Goal: Information Seeking & Learning: Learn about a topic

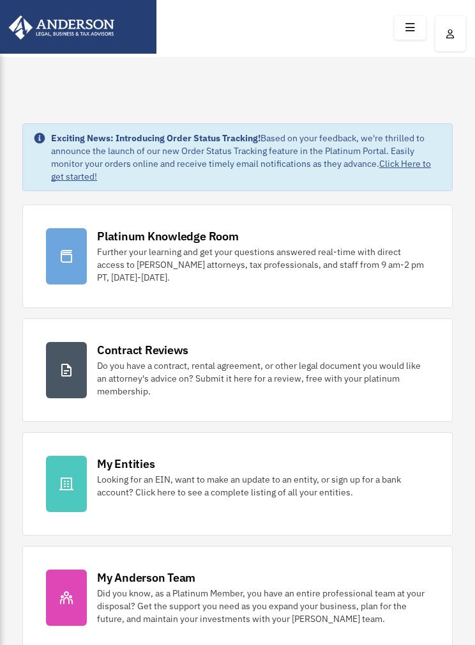
click at [411, 32] on icon at bounding box center [410, 28] width 19 height 20
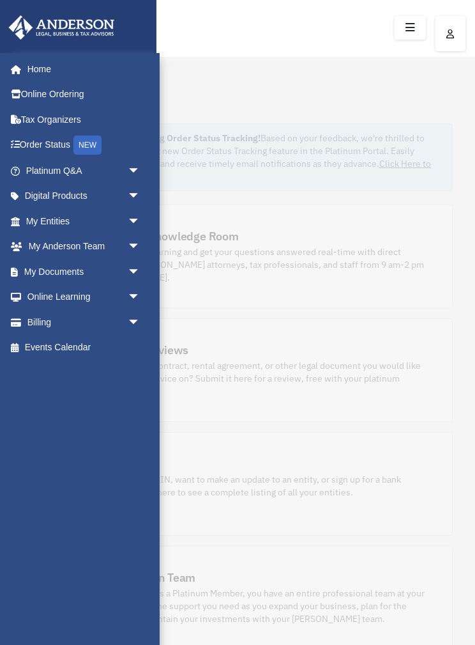
click at [130, 199] on span "arrow_drop_down" at bounding box center [141, 196] width 26 height 26
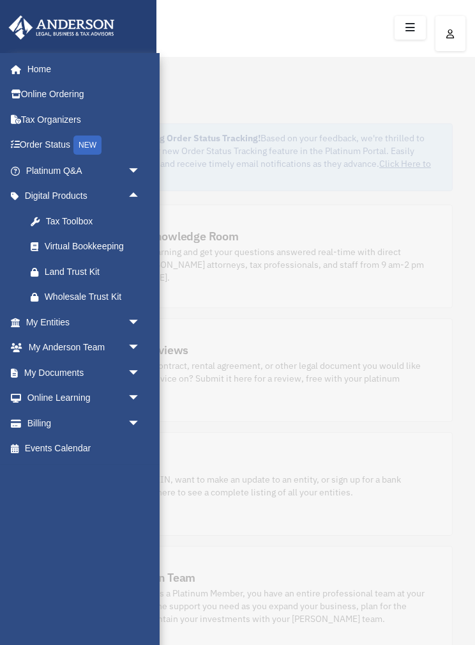
click at [52, 220] on div "Tax Toolbox" at bounding box center [94, 221] width 99 height 16
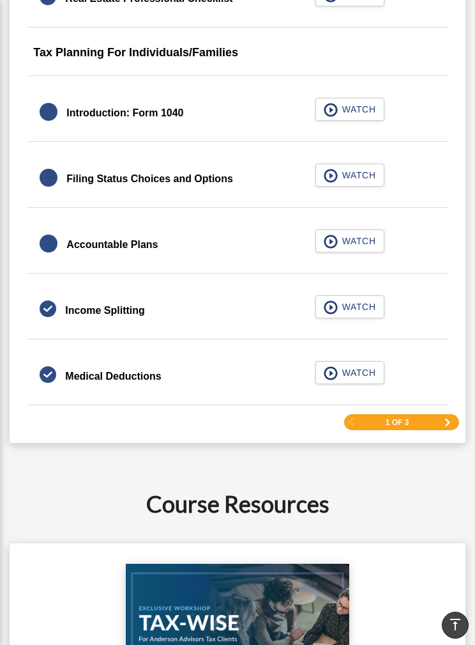
click at [444, 426] on span "Next Page" at bounding box center [448, 422] width 8 height 8
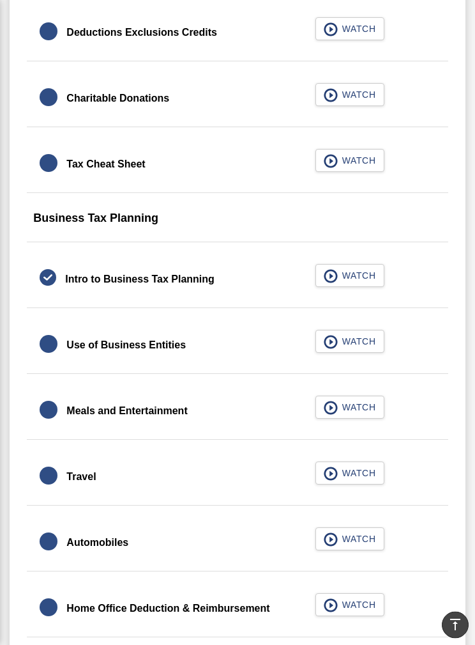
scroll to position [920, 0]
click at [282, 420] on link "Meals and Entertainment WATCH" at bounding box center [237, 410] width 395 height 31
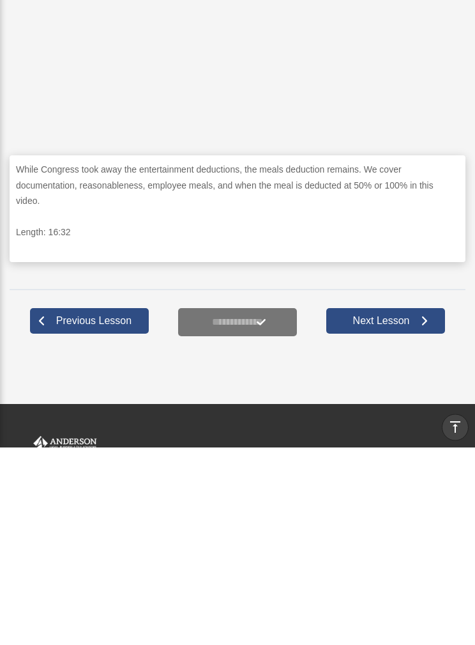
scroll to position [261, 0]
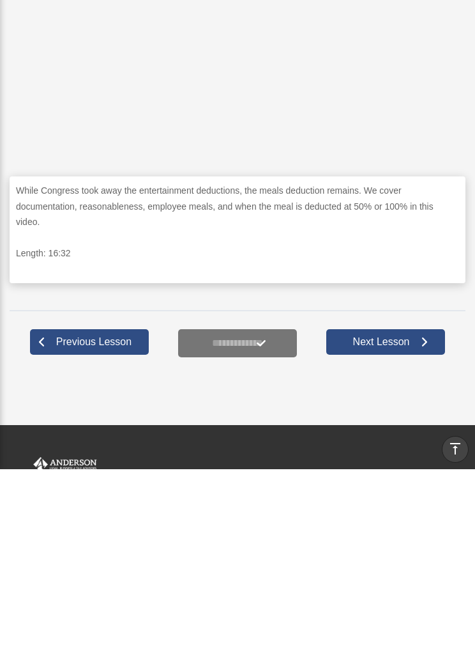
click at [417, 511] on span "Next Lesson" at bounding box center [381, 517] width 77 height 13
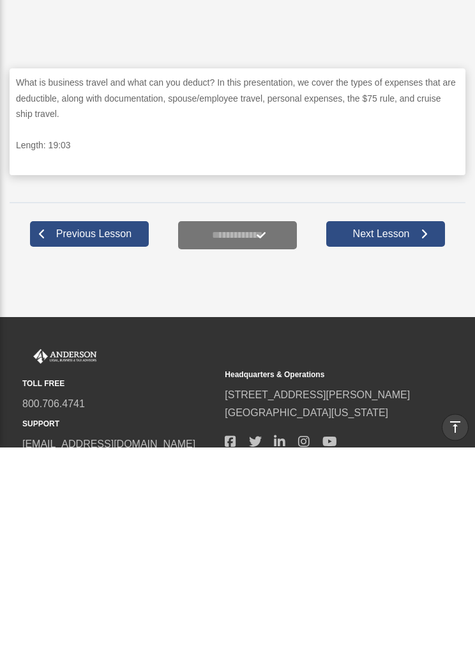
scroll to position [348, 0]
click at [411, 418] on link "Next Lesson" at bounding box center [385, 431] width 119 height 26
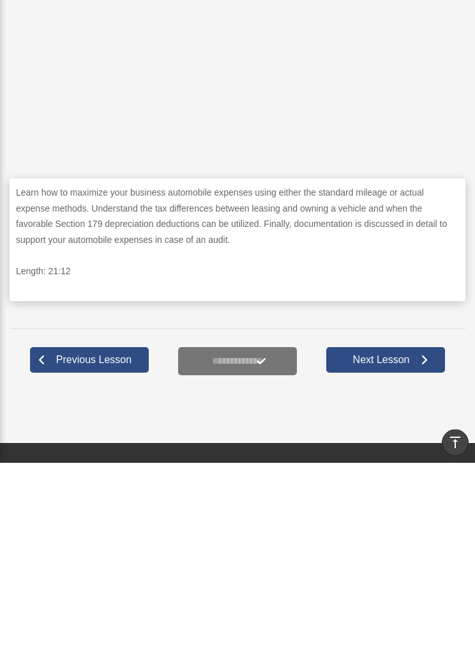
scroll to position [253, 0]
click at [421, 529] on link "Next Lesson" at bounding box center [385, 542] width 119 height 26
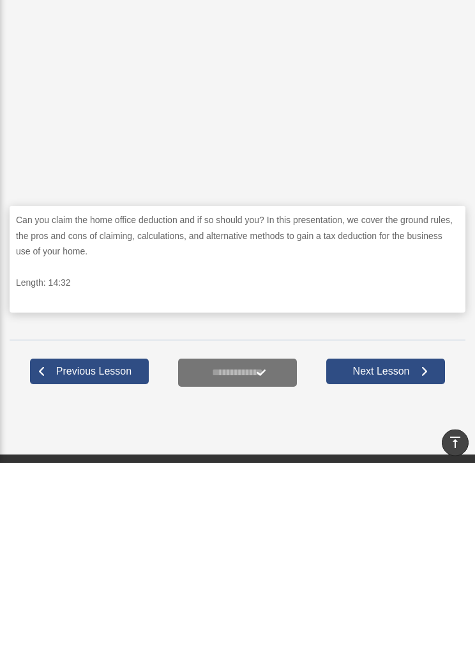
scroll to position [229, 0]
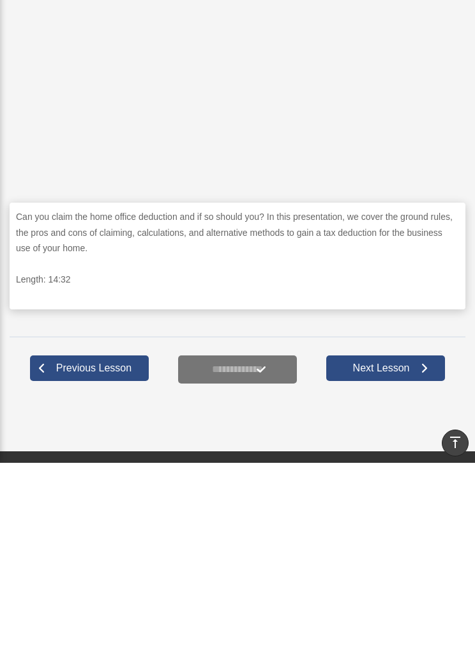
click at [421, 537] on link "Next Lesson" at bounding box center [385, 550] width 119 height 26
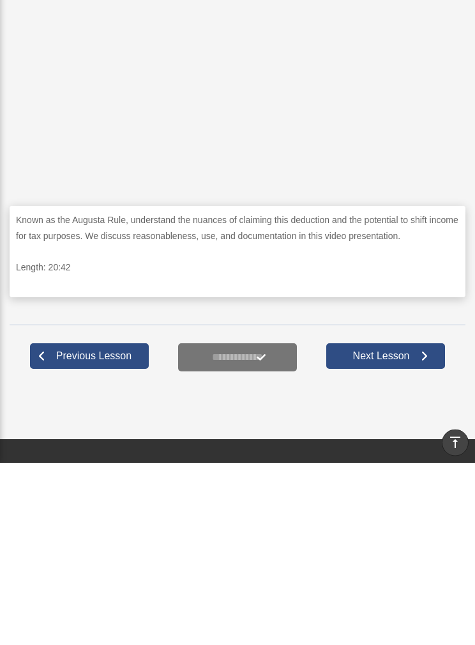
scroll to position [226, 0]
click at [417, 525] on link "Next Lesson" at bounding box center [385, 538] width 119 height 26
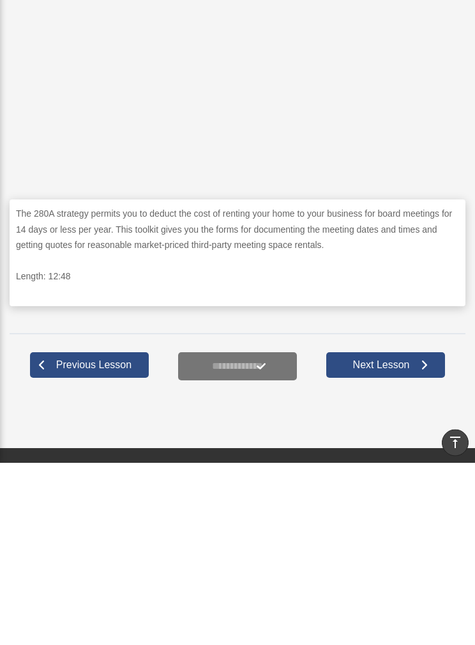
scroll to position [232, 0]
click at [419, 540] on span "Next Lesson" at bounding box center [381, 546] width 77 height 13
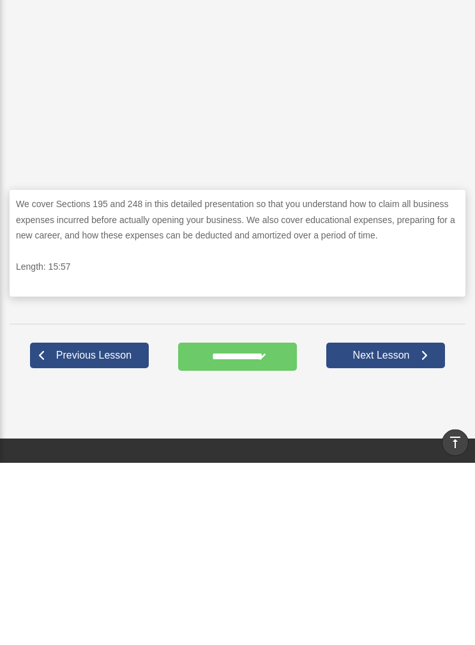
scroll to position [251, 0]
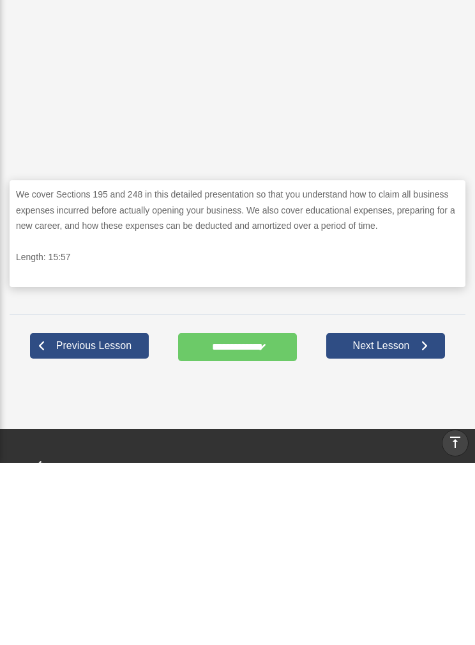
click at [224, 515] on input "**********" at bounding box center [237, 529] width 119 height 28
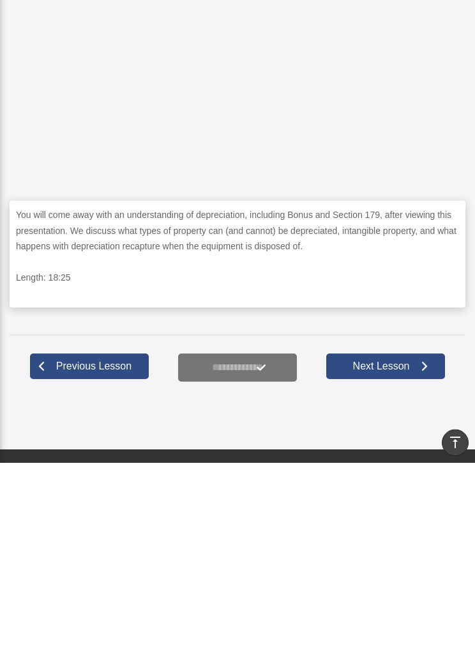
scroll to position [231, 0]
